Goal: Transaction & Acquisition: Purchase product/service

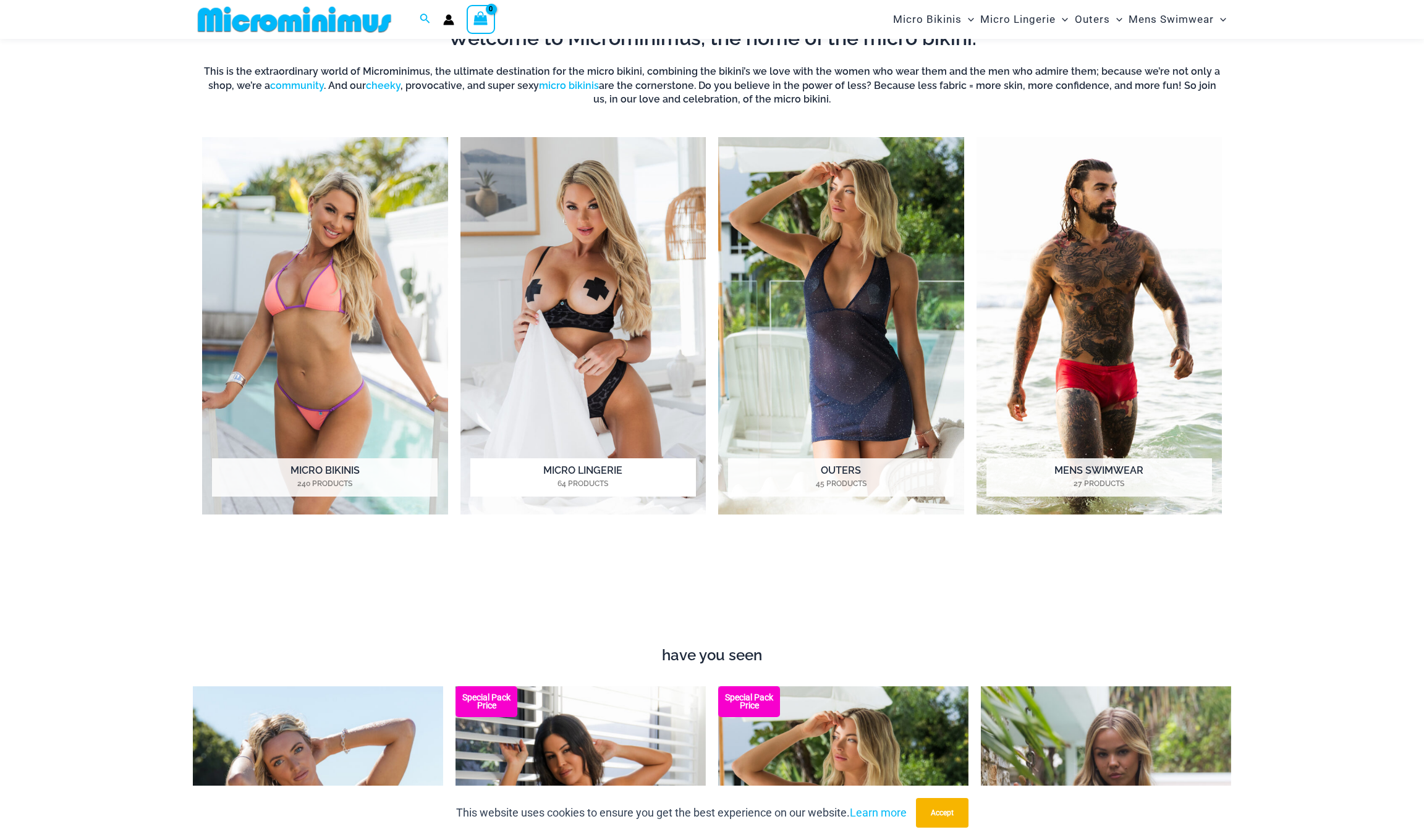
scroll to position [698, 0]
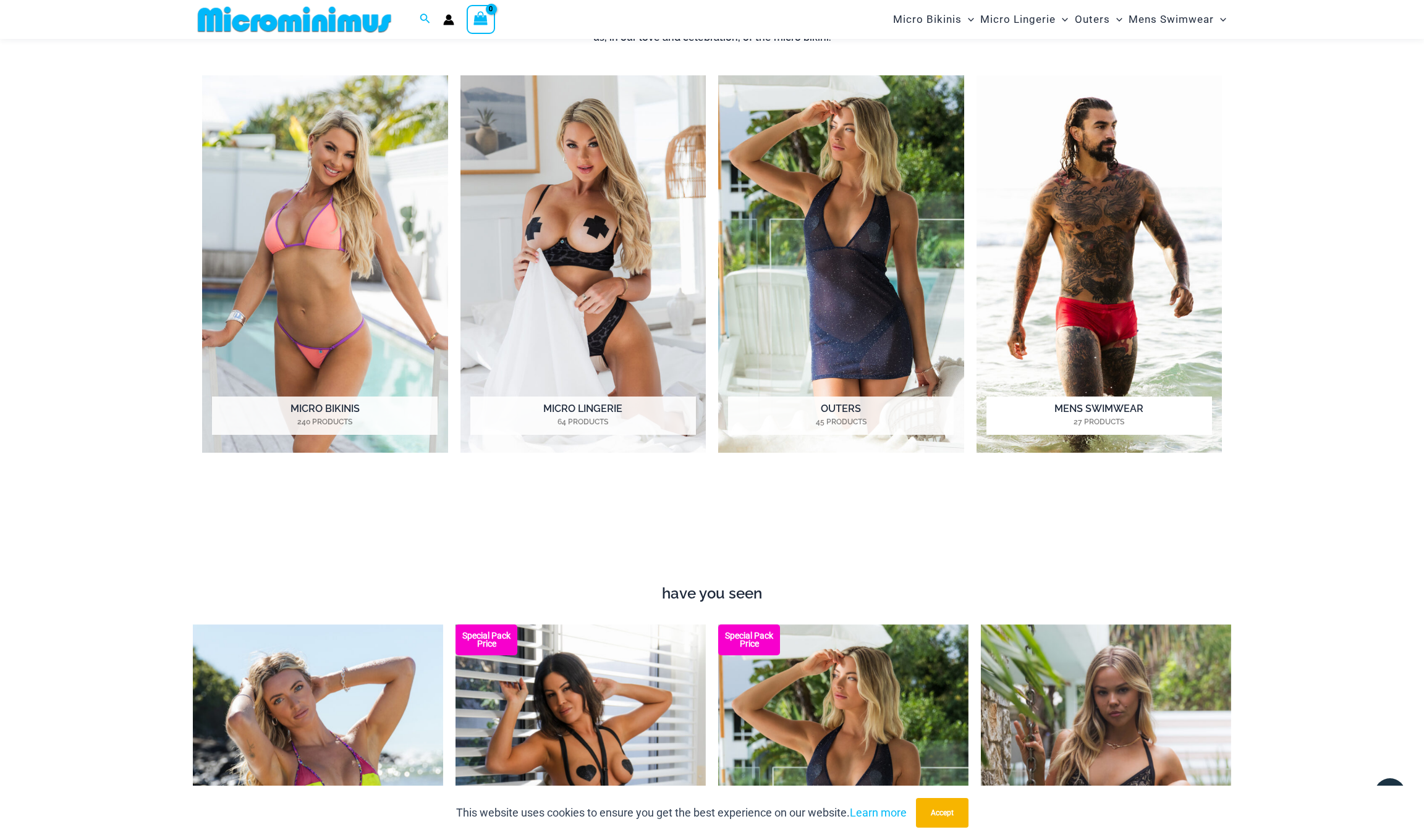
click at [1096, 409] on h2 "Mens Swimwear 27 Products" at bounding box center [1099, 415] width 226 height 38
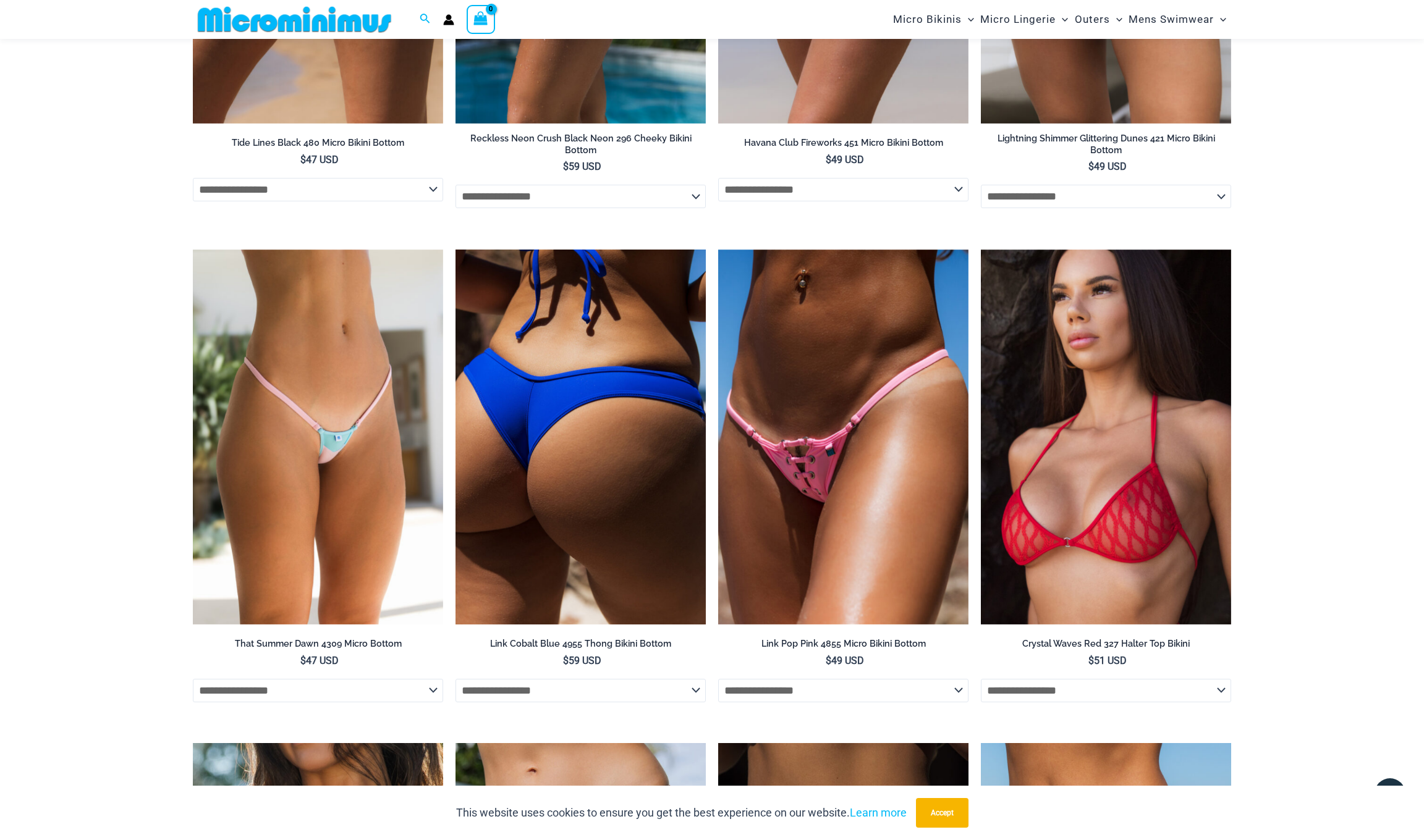
scroll to position [3094, 0]
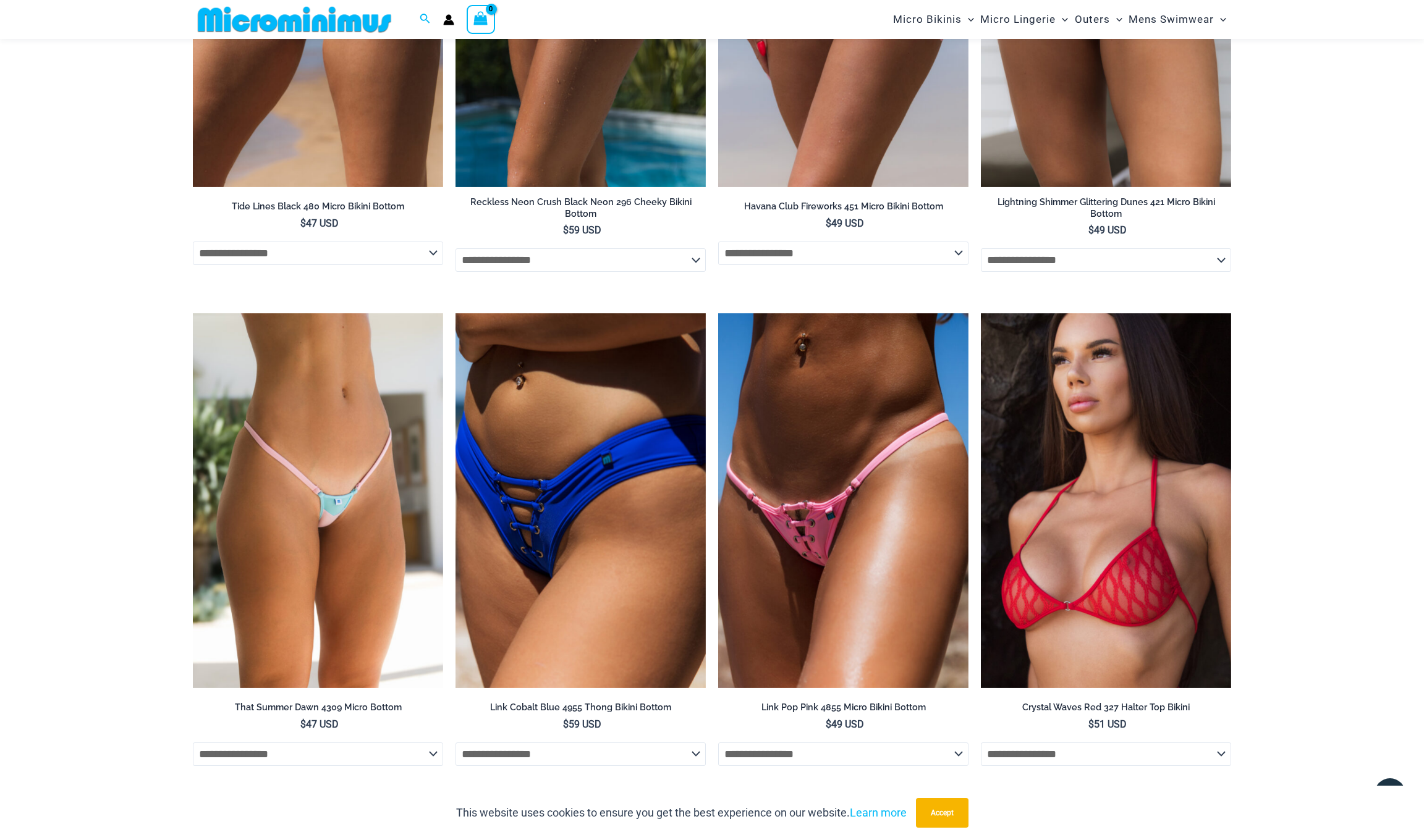
click at [1166, 792] on div "This website uses cookies to ensure you get the best experience on our website.…" at bounding box center [712, 813] width 1424 height 55
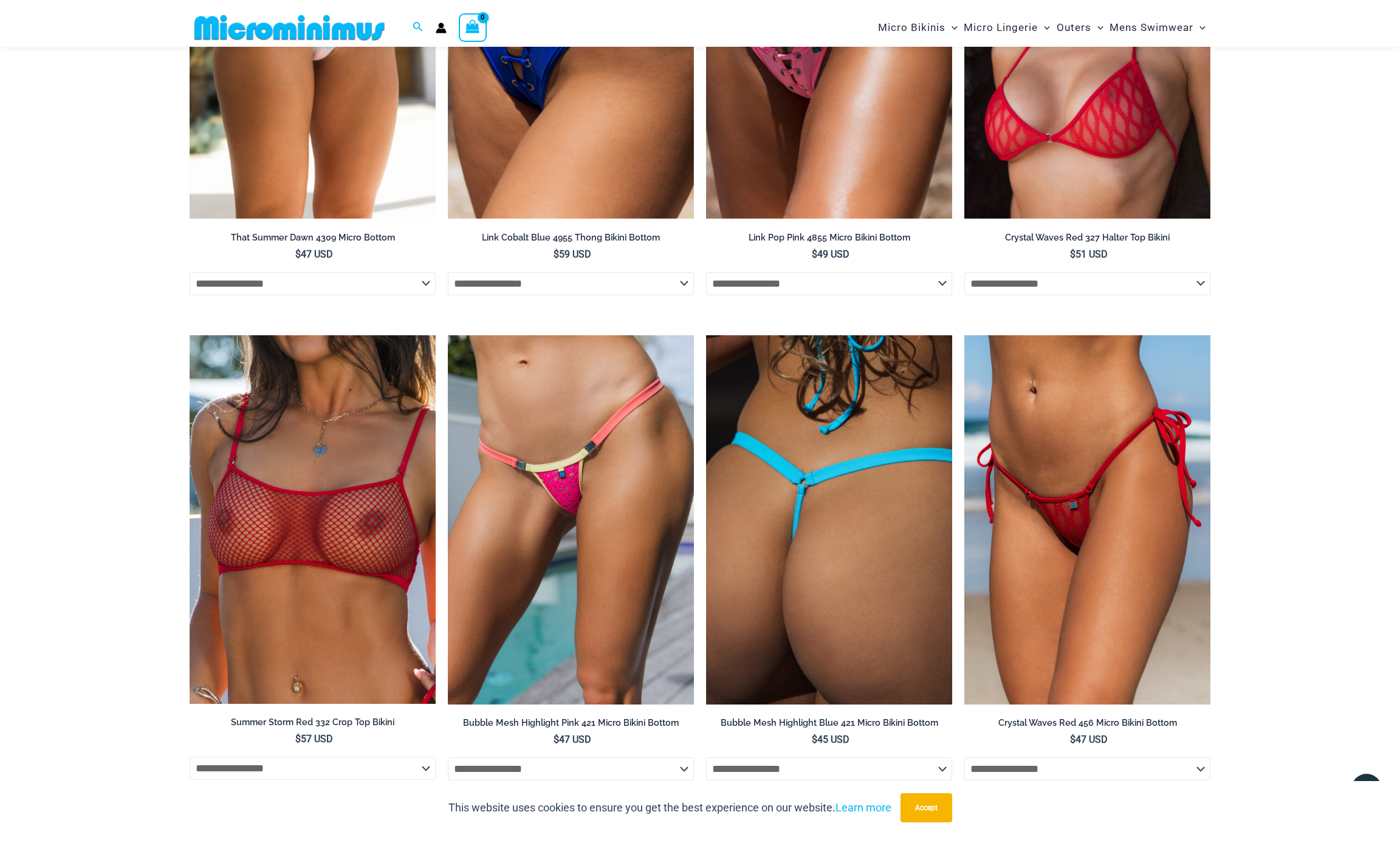
scroll to position [3447, 0]
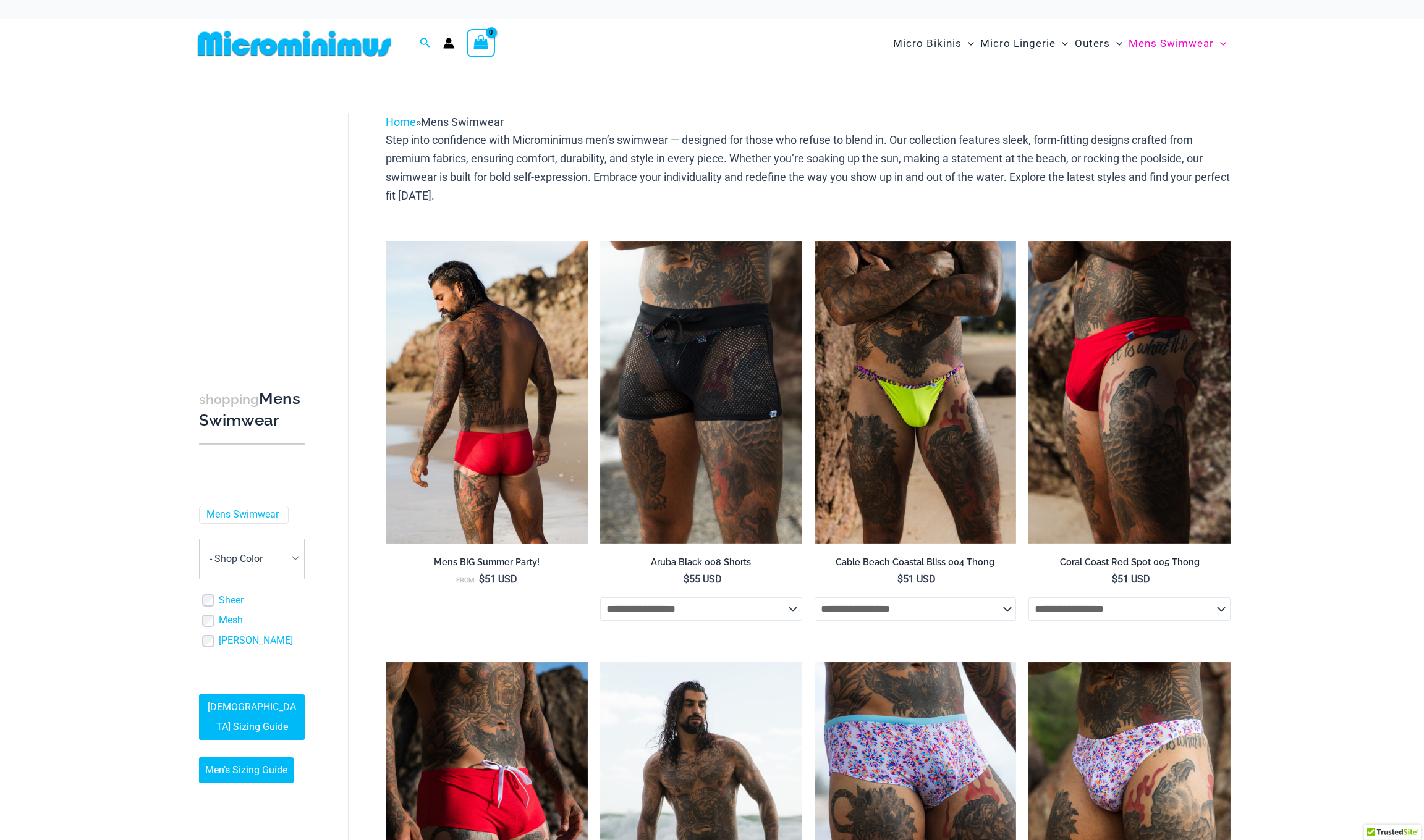
click at [523, 438] on img at bounding box center [486, 393] width 202 height 303
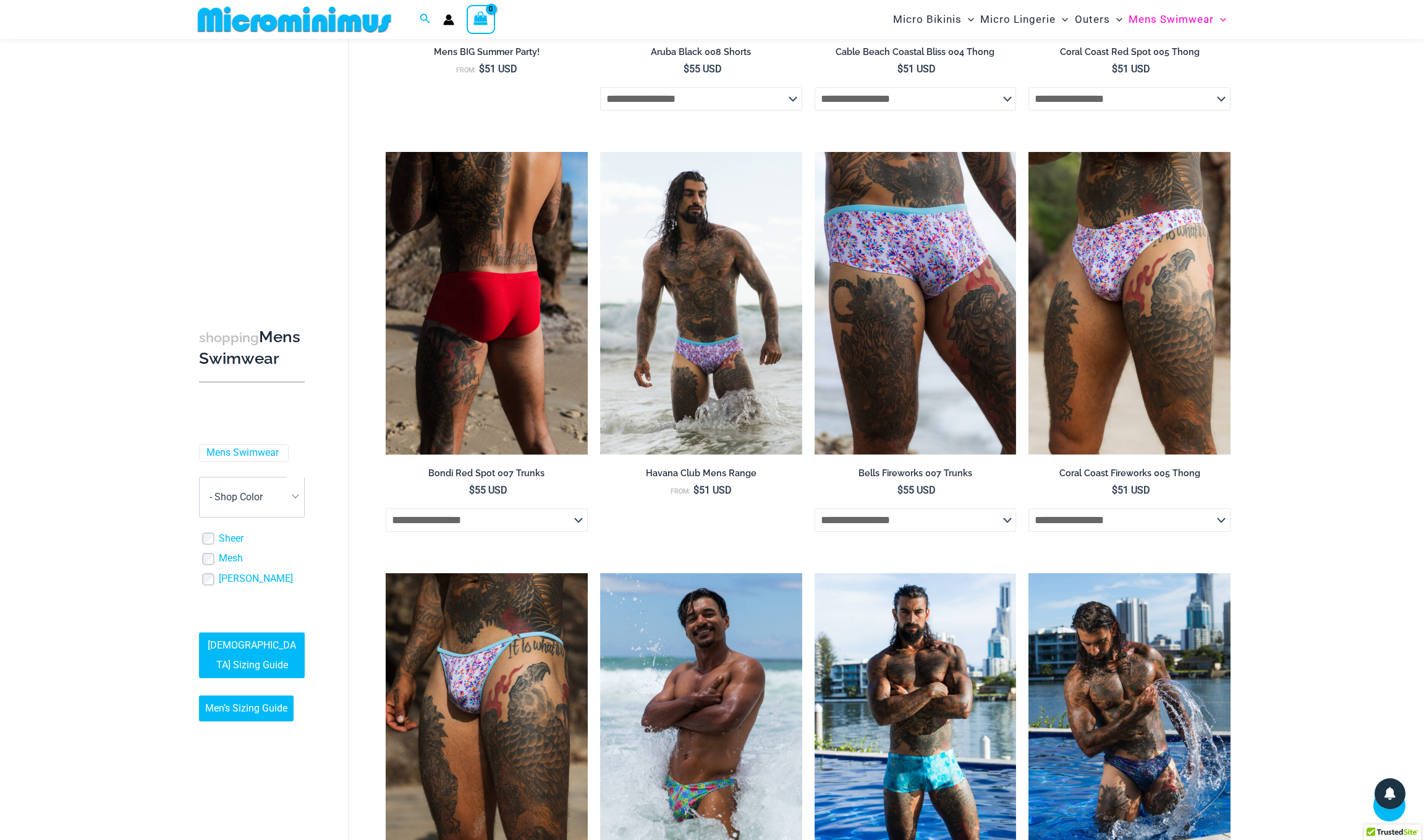
scroll to position [563, 0]
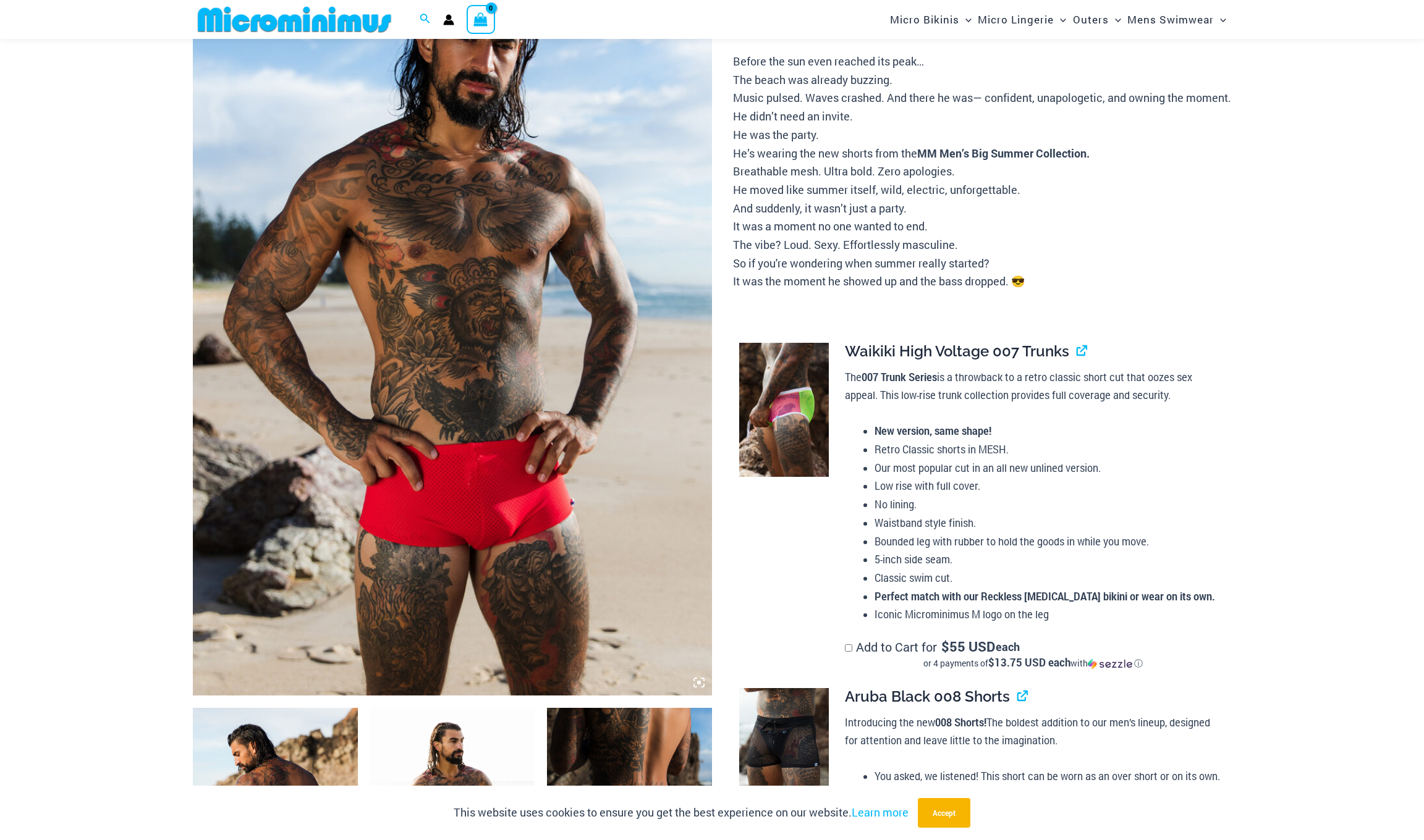
scroll to position [369, 0]
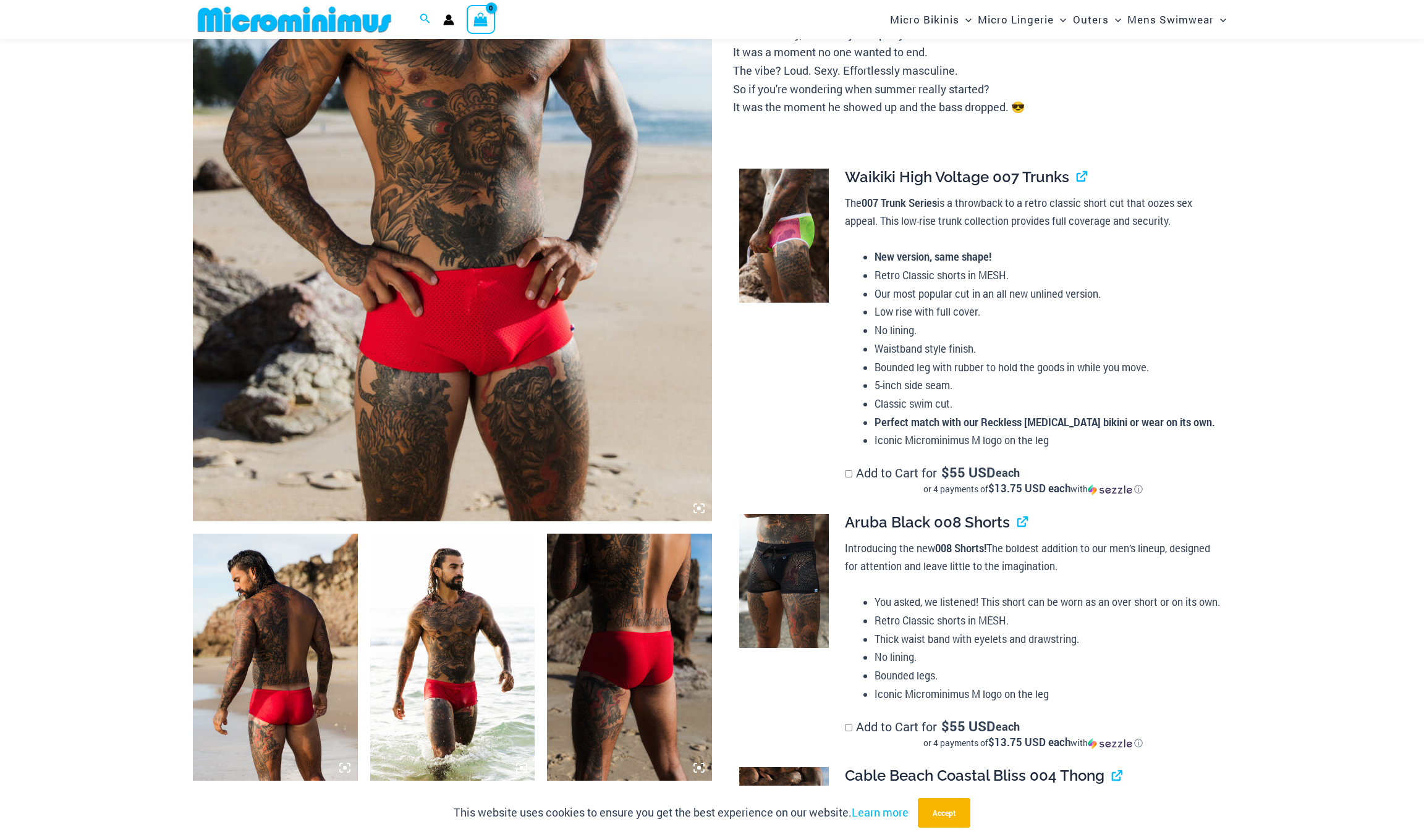
click at [642, 635] on img at bounding box center [630, 657] width 165 height 247
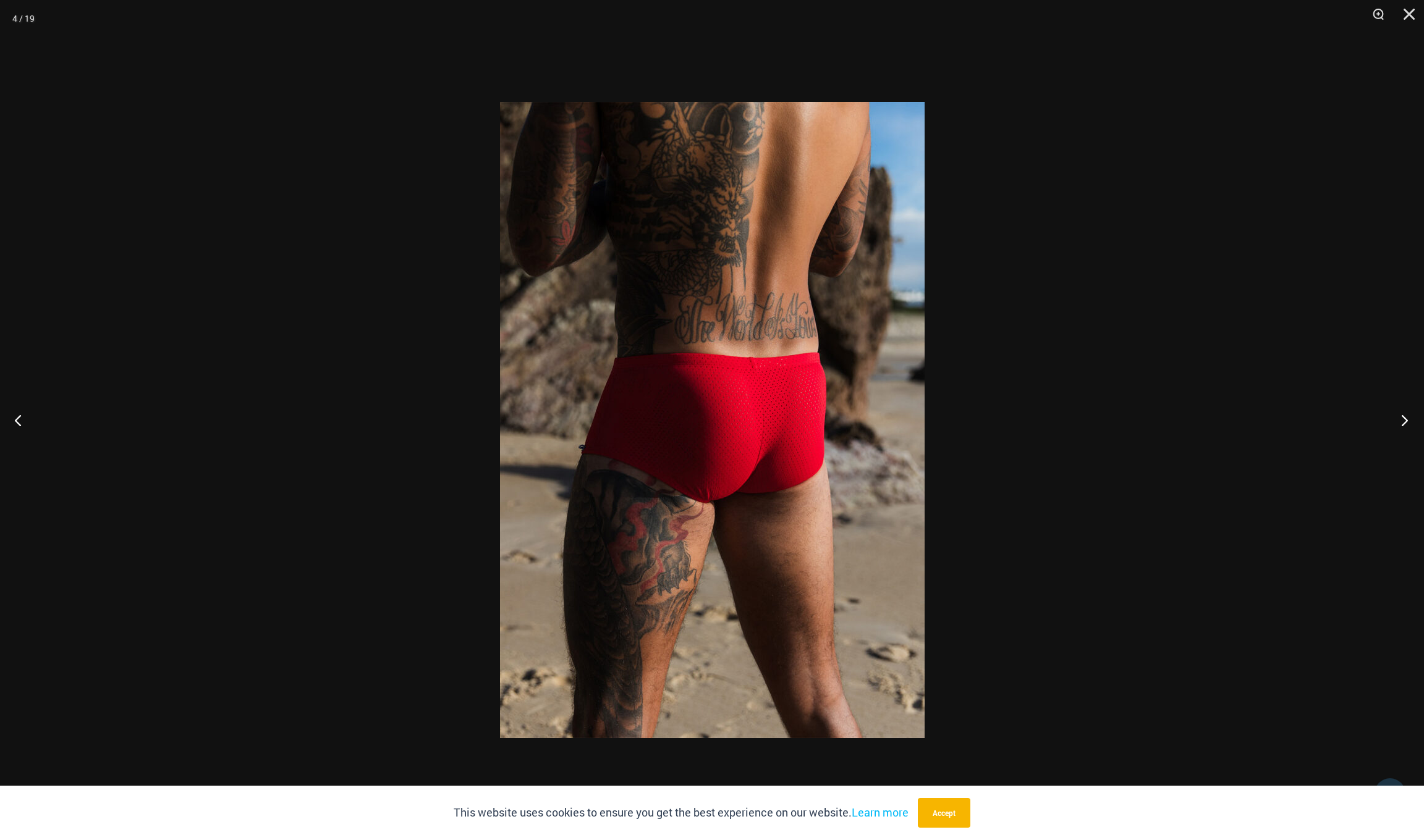
scroll to position [1042, 0]
click at [1398, 429] on button "Next" at bounding box center [1401, 420] width 46 height 61
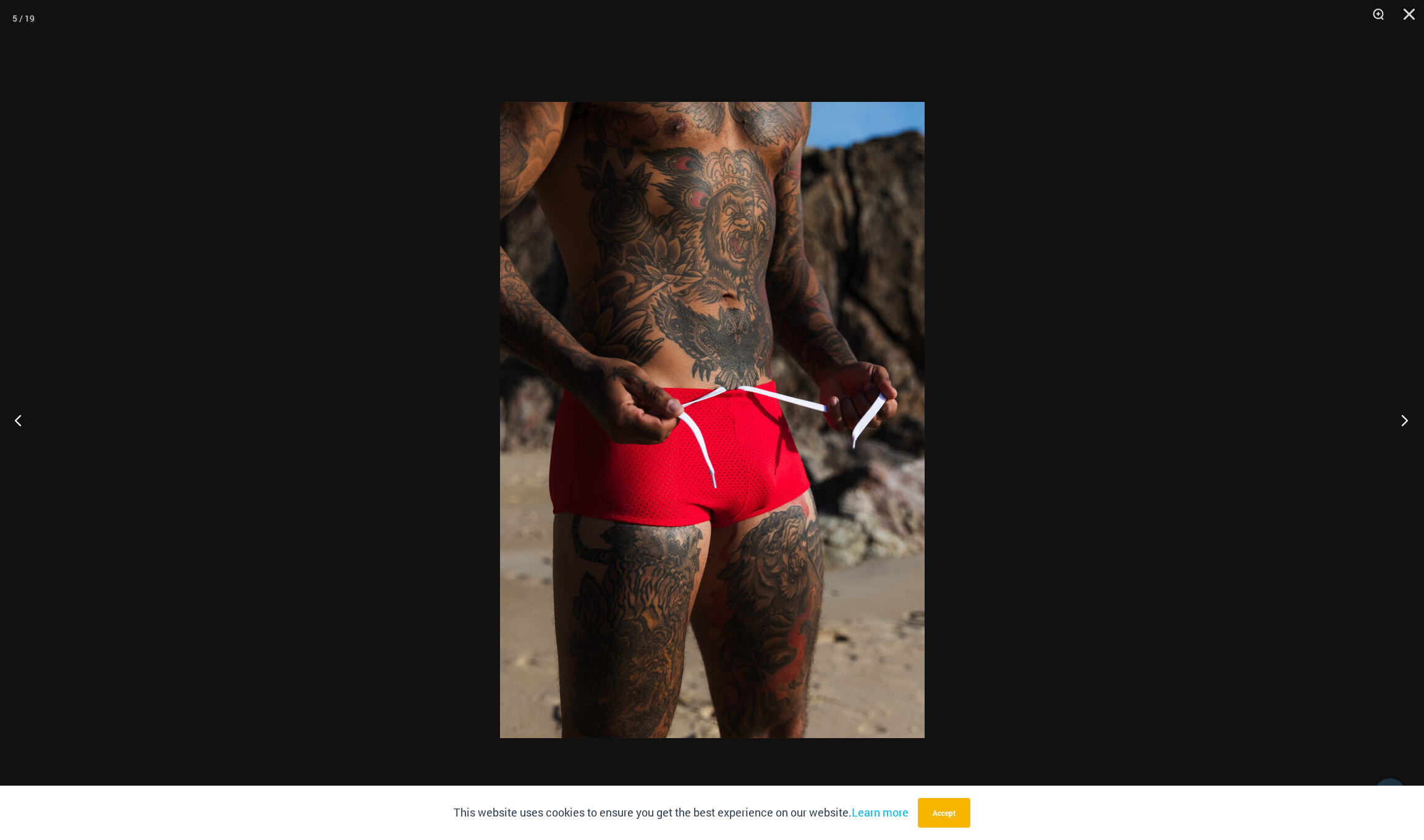
click at [1398, 429] on button "Next" at bounding box center [1401, 420] width 46 height 61
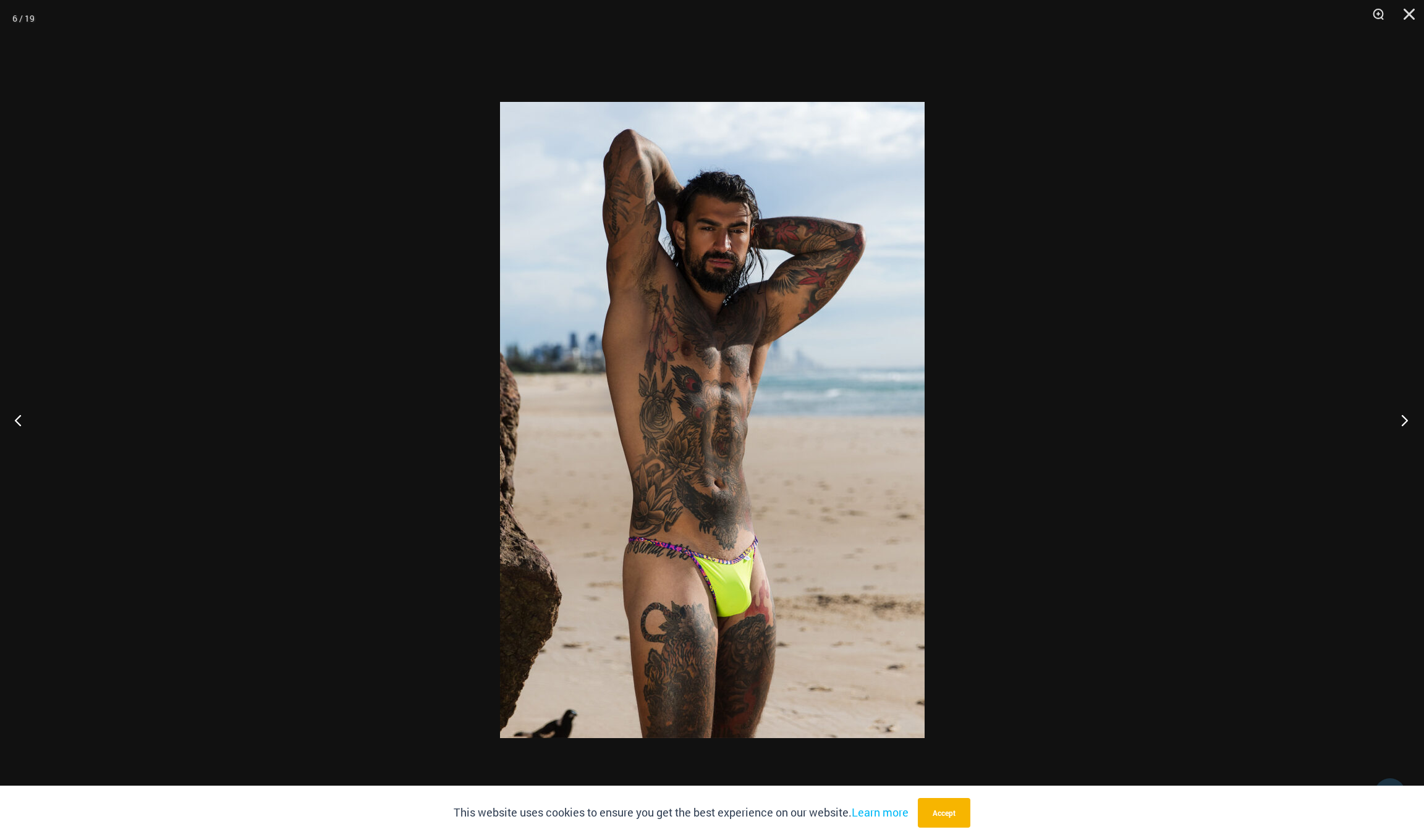
click at [1398, 429] on button "Next" at bounding box center [1401, 420] width 46 height 61
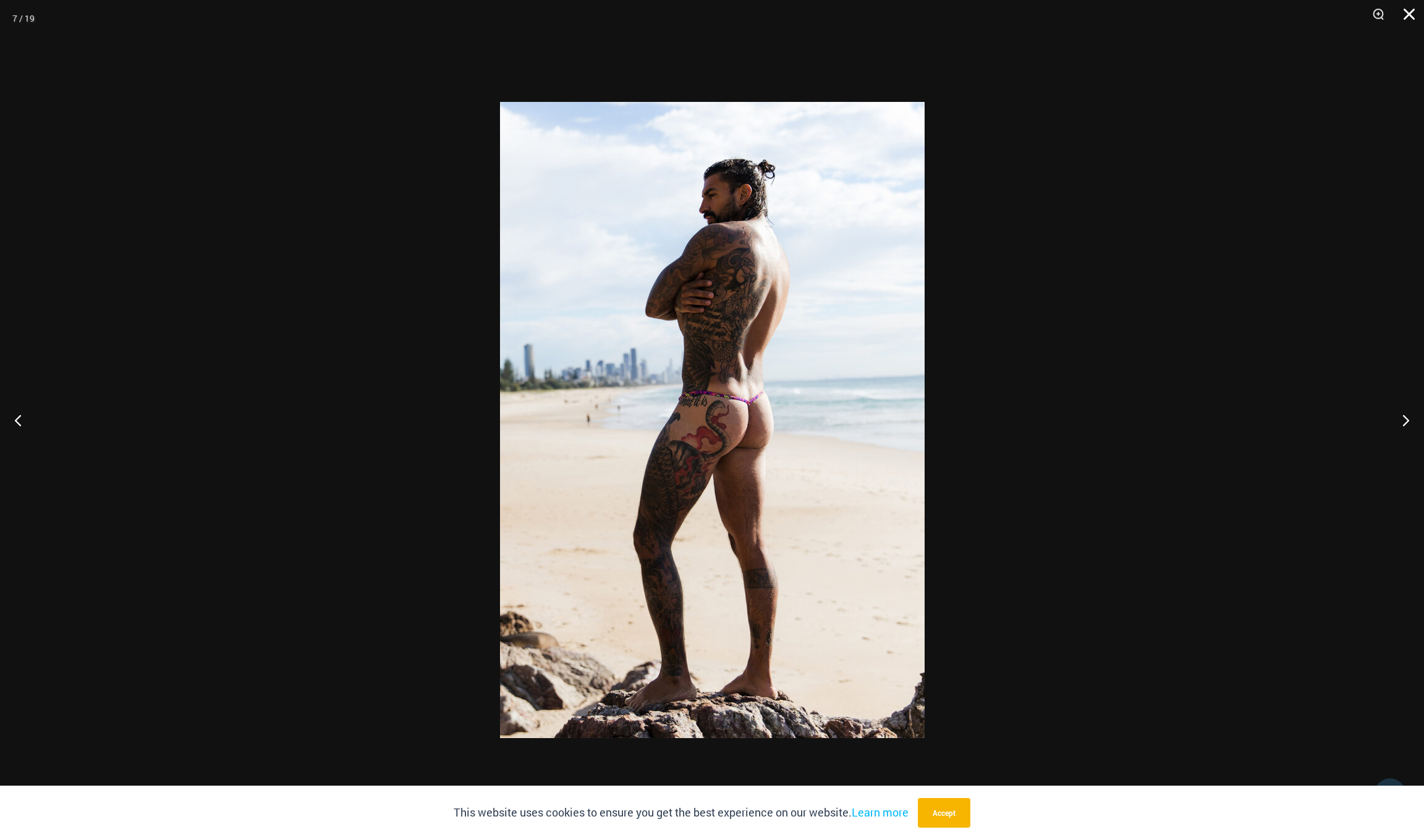
click at [1405, 17] on button "Close" at bounding box center [1404, 18] width 31 height 37
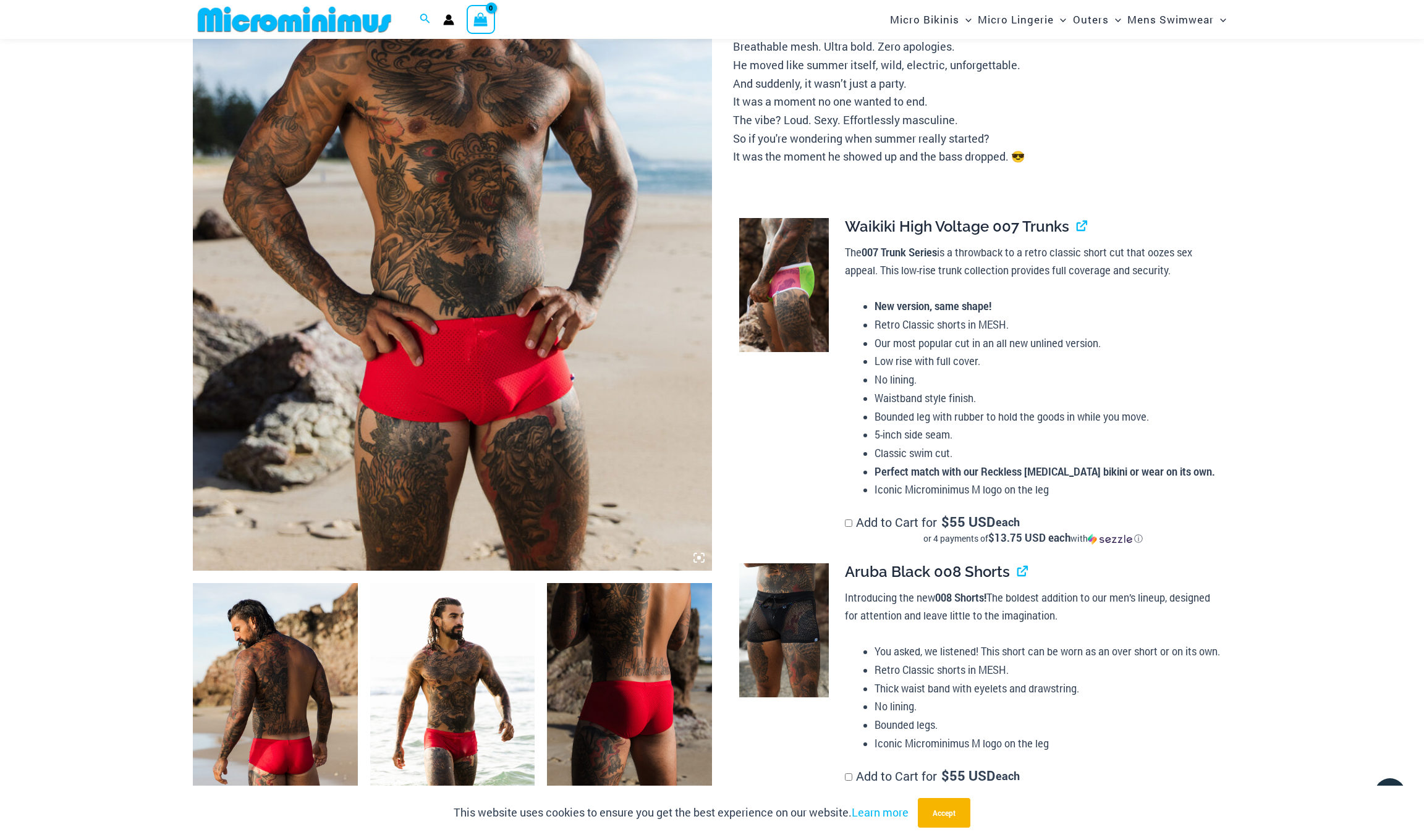
scroll to position [104, 0]
